Goal: Check status

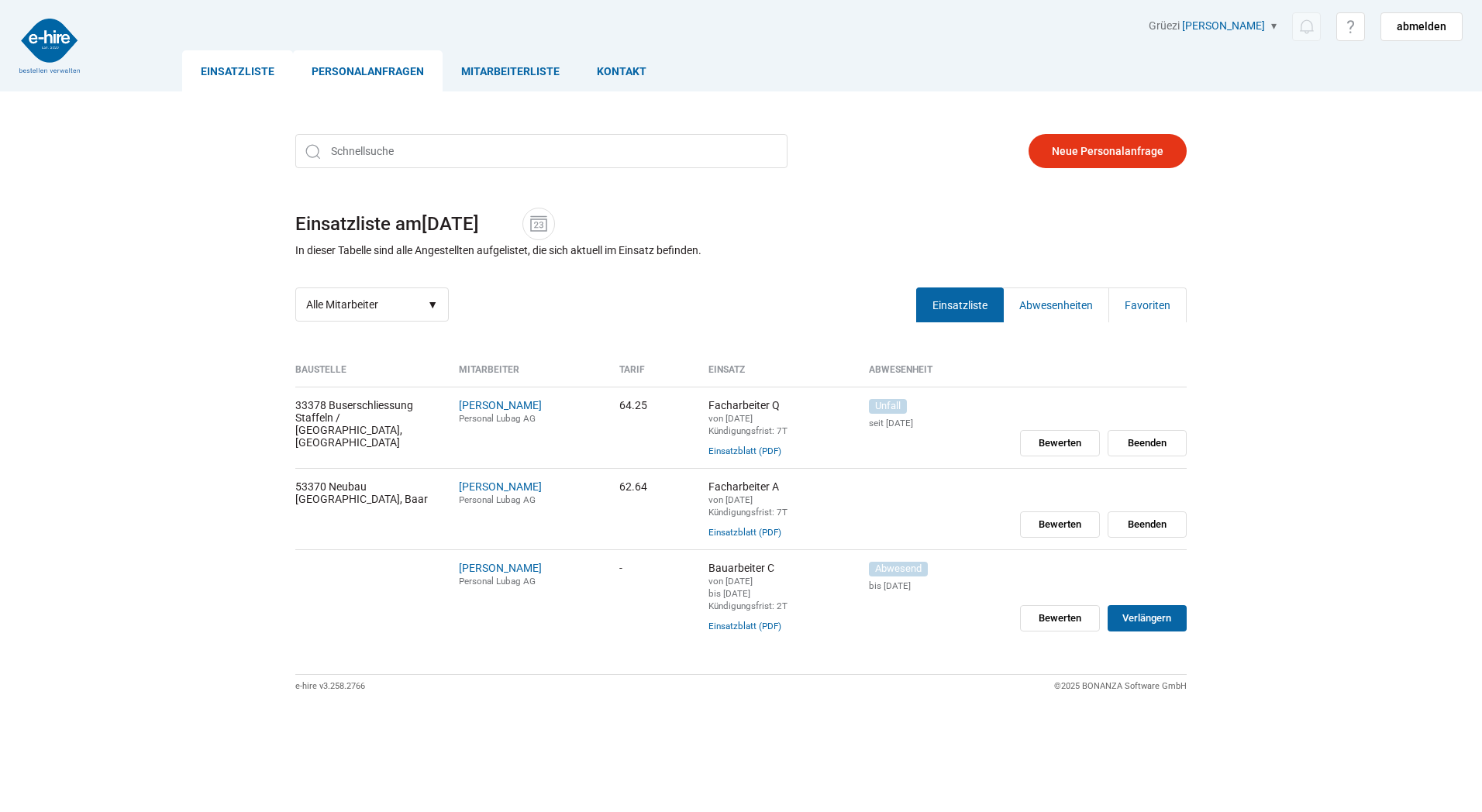
click at [401, 74] on link "Personalanfragen" at bounding box center [368, 71] width 150 height 41
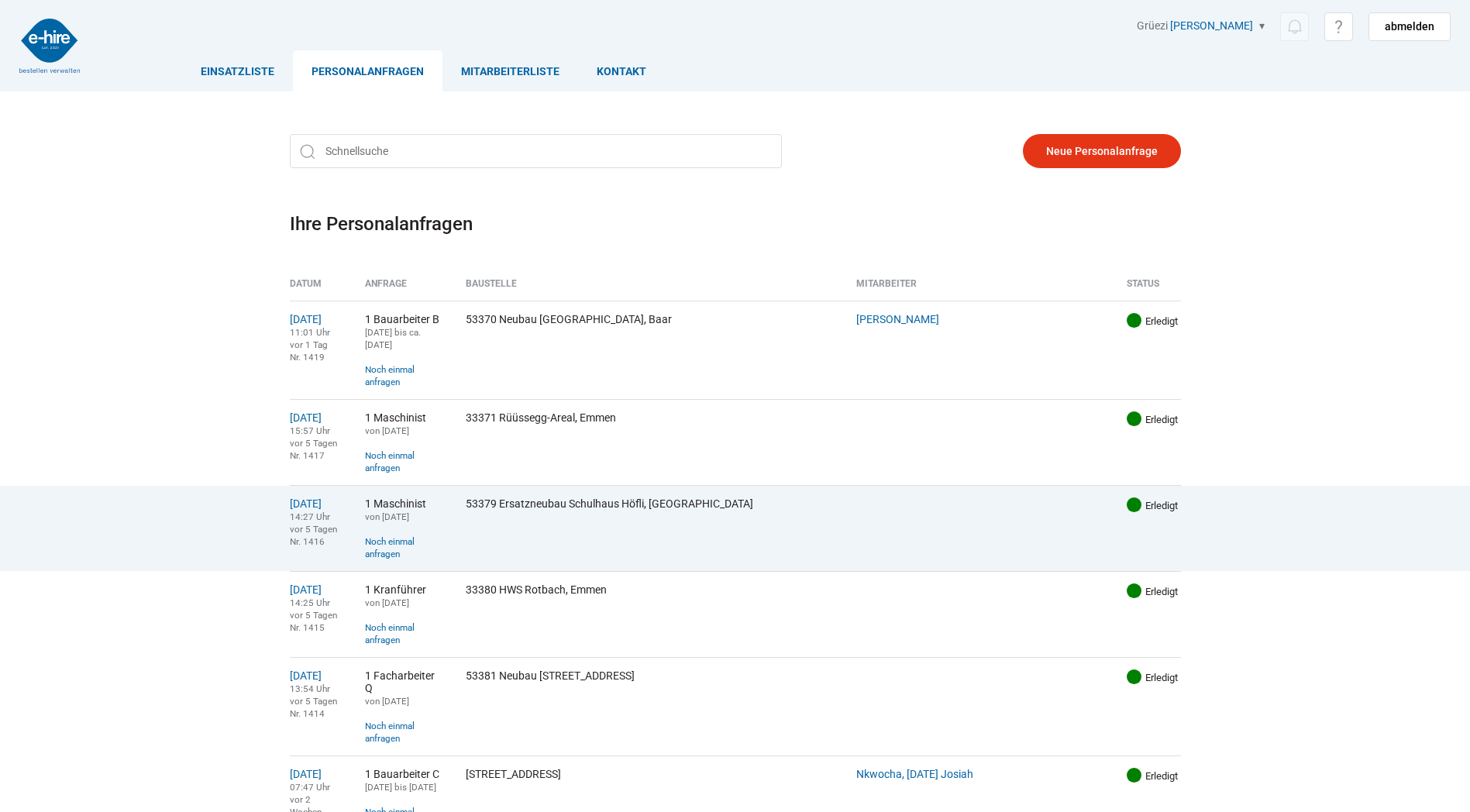
scroll to position [78, 0]
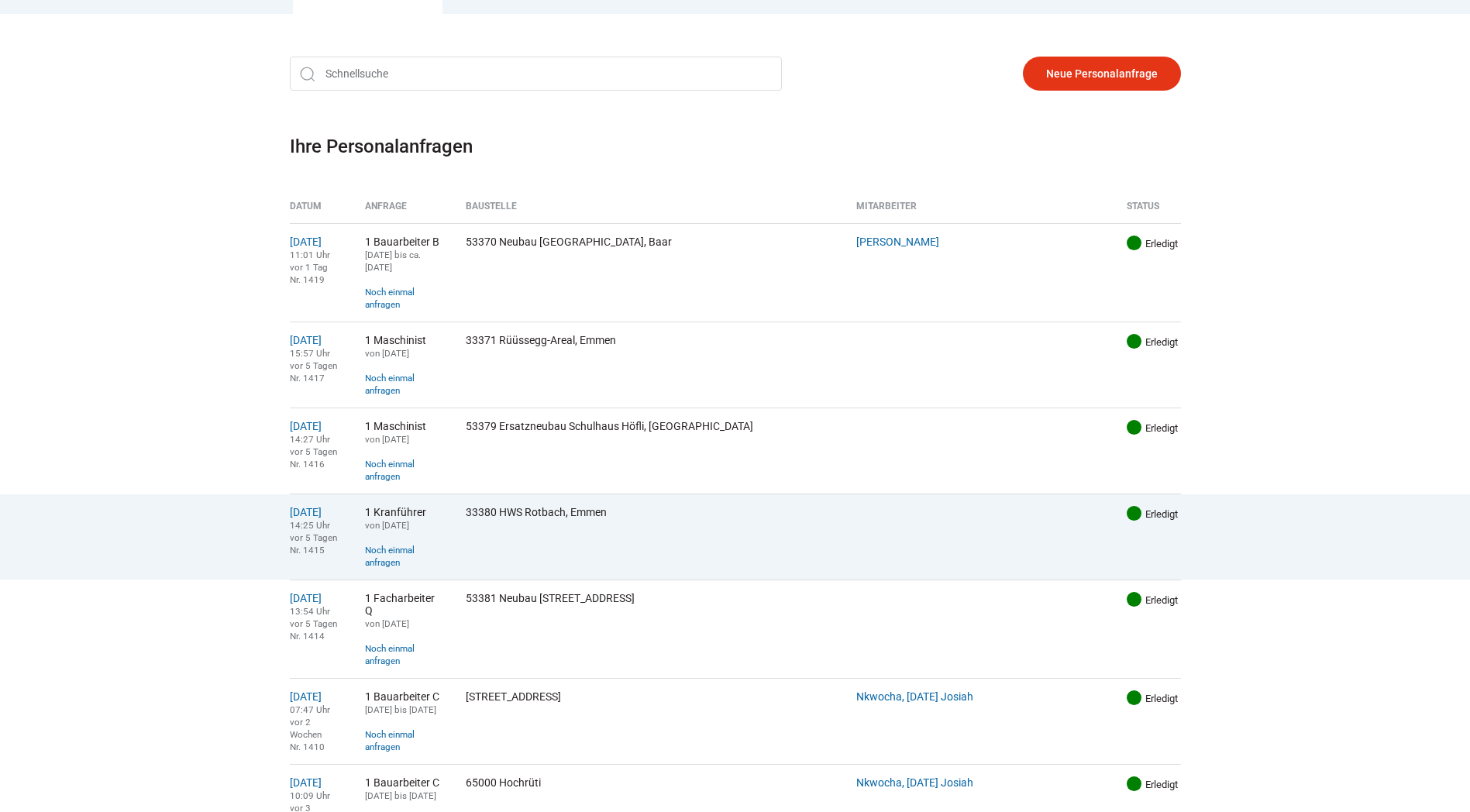
click at [345, 493] on td "[DATE] 14:25 Uhr vor 5 Tagen Nr. 1415" at bounding box center [322, 536] width 65 height 86
click at [321, 506] on link "[DATE]" at bounding box center [305, 512] width 31 height 12
